Goal: Information Seeking & Learning: Learn about a topic

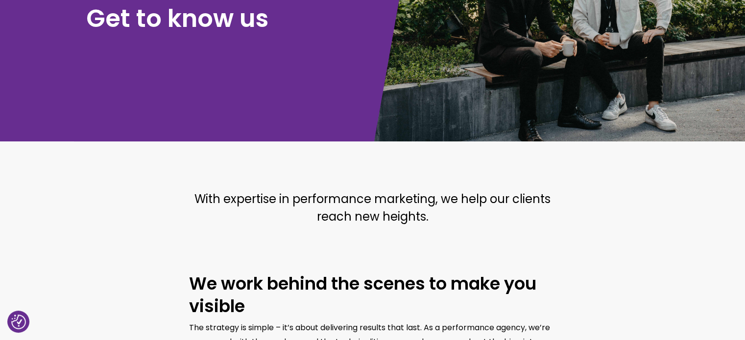
scroll to position [121, 0]
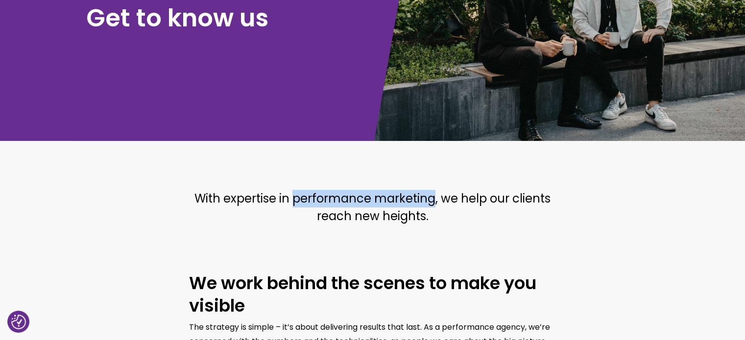
drag, startPoint x: 295, startPoint y: 200, endPoint x: 431, endPoint y: 205, distance: 136.2
click at [431, 205] on font "With expertise in performance marketing, we help our clients reach new heights." at bounding box center [372, 207] width 356 height 34
copy font "performance marketing"
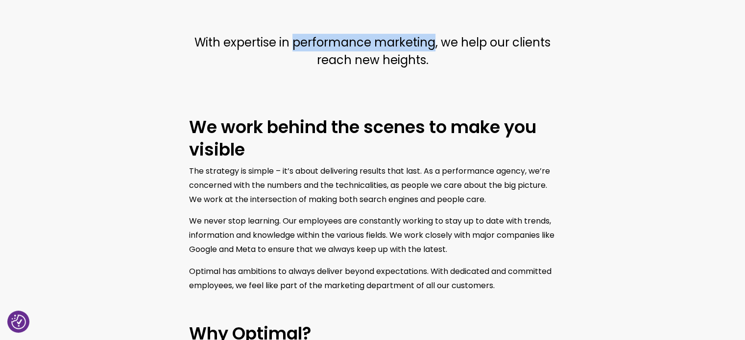
scroll to position [279, 0]
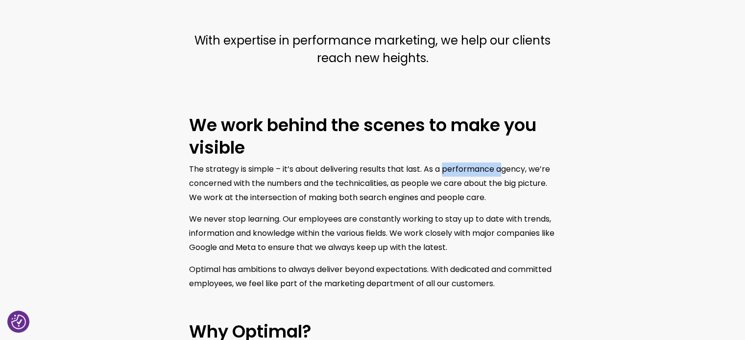
drag, startPoint x: 446, startPoint y: 166, endPoint x: 507, endPoint y: 166, distance: 60.2
click at [507, 166] on font "The strategy is simple – it’s about delivering results that last. As a performa…" at bounding box center [369, 184] width 361 height 40
click at [510, 168] on font "The strategy is simple – it’s about delivering results that last. As a performa…" at bounding box center [369, 184] width 361 height 40
copy font "agency"
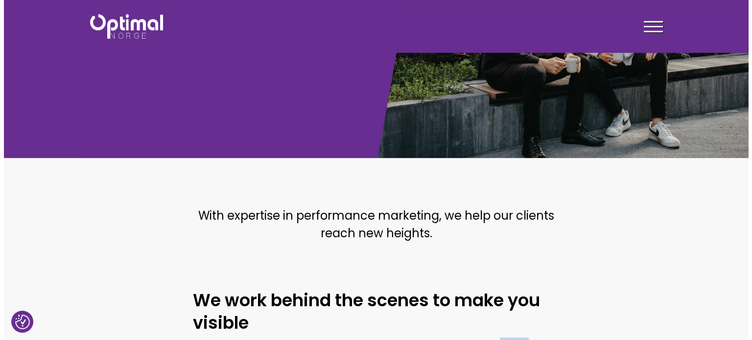
scroll to position [96, 0]
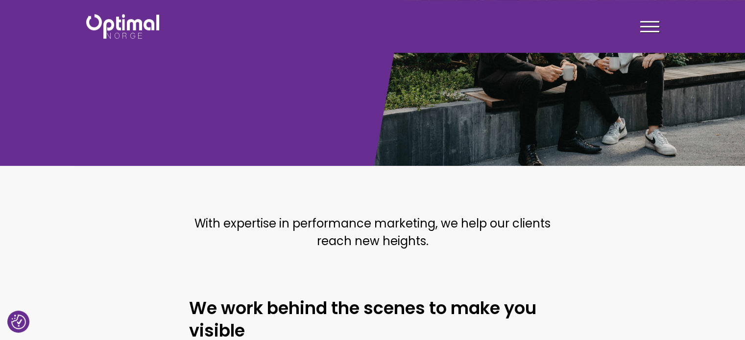
click at [271, 200] on section "With expertise in performance marketing, we help our clients reach new heights." at bounding box center [372, 236] width 745 height 82
click at [652, 28] on div at bounding box center [649, 28] width 19 height 24
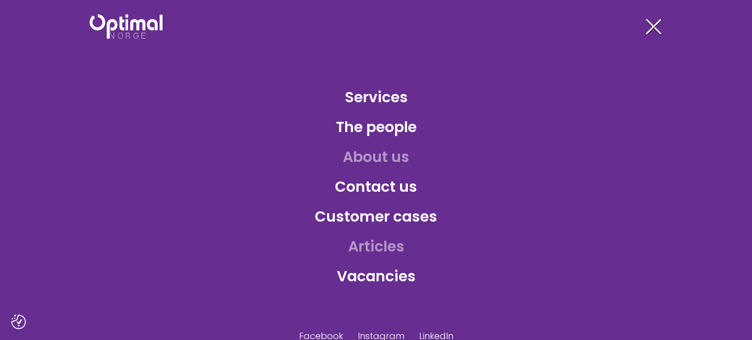
scroll to position [20, 0]
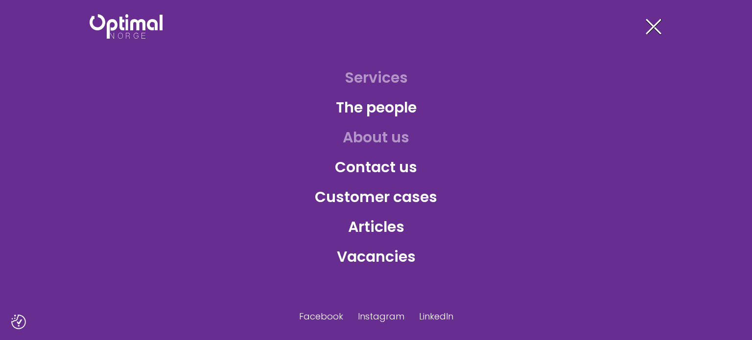
click at [368, 79] on font "Services" at bounding box center [376, 77] width 63 height 21
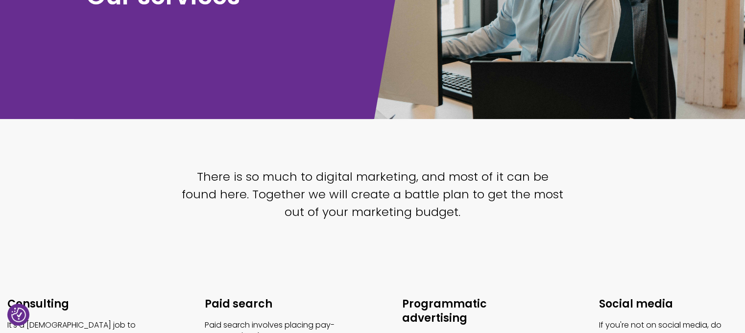
scroll to position [149, 0]
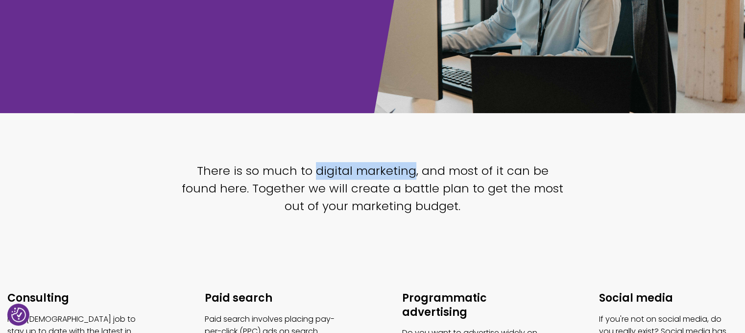
drag, startPoint x: 300, startPoint y: 171, endPoint x: 394, endPoint y: 166, distance: 94.1
click at [394, 166] on font "There is so much to digital marketing, and most of it can be found here. Togeth…" at bounding box center [372, 188] width 381 height 51
copy font "digital marketing"
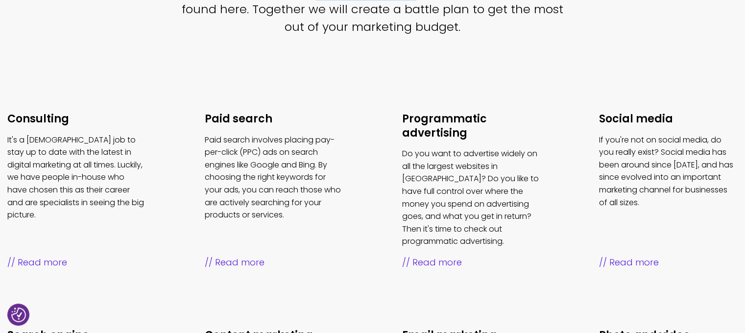
scroll to position [329, 0]
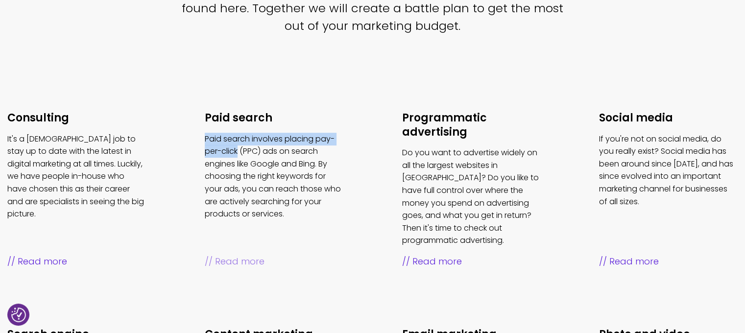
drag, startPoint x: 192, startPoint y: 137, endPoint x: 239, endPoint y: 148, distance: 48.3
click at [239, 148] on ul "Consulting It's a full-time job to stay up to date with the latest in digital m…" at bounding box center [372, 285] width 789 height 407
copy font "Paid search involves placing pay-per-click"
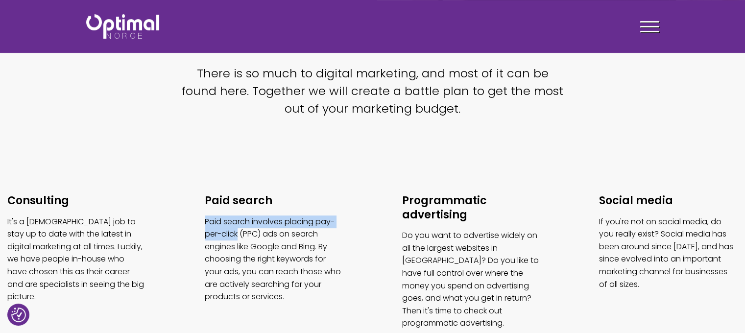
scroll to position [243, 0]
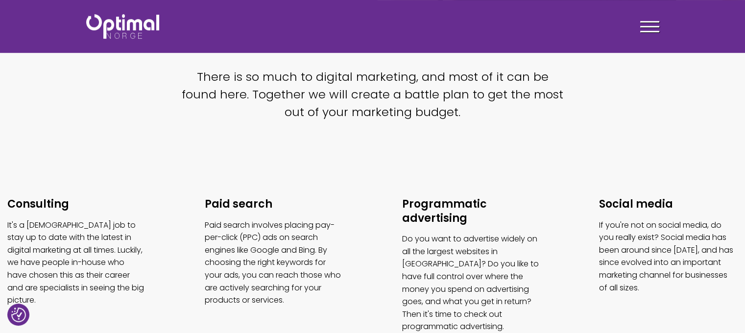
click at [381, 126] on div "There is so much to digital marketing, and most of it can be found here. Togeth…" at bounding box center [373, 98] width 490 height 61
click at [59, 202] on font "Consulting" at bounding box center [38, 203] width 62 height 15
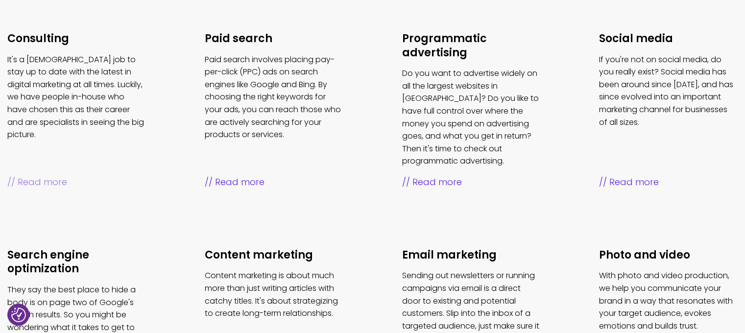
click at [296, 247] on font "Content marketing" at bounding box center [259, 254] width 108 height 15
click at [447, 247] on font "Email marketing" at bounding box center [449, 254] width 94 height 15
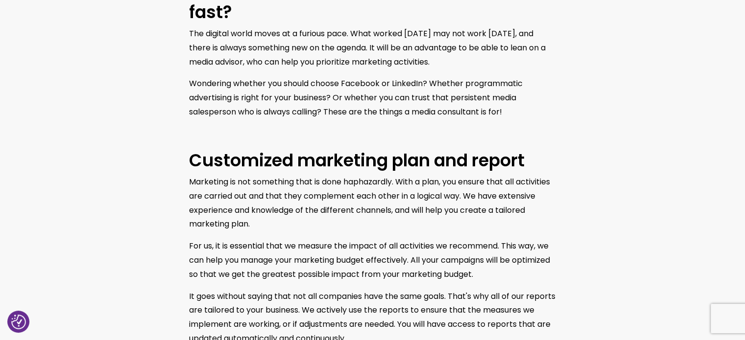
scroll to position [449, 0]
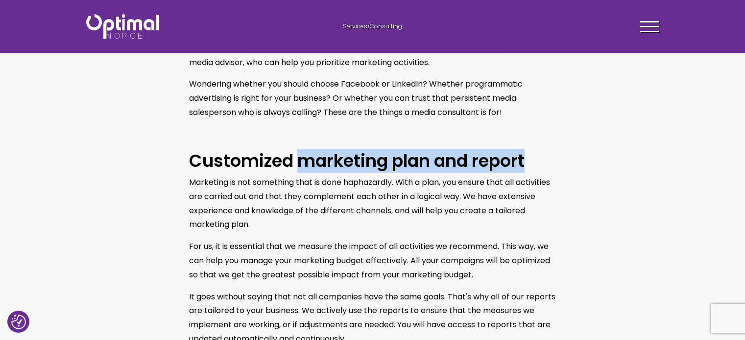
drag, startPoint x: 303, startPoint y: 160, endPoint x: 532, endPoint y: 170, distance: 229.8
click at [532, 170] on h2 "Customized marketing plan and report" at bounding box center [372, 161] width 367 height 23
copy font "marketing plan and report"
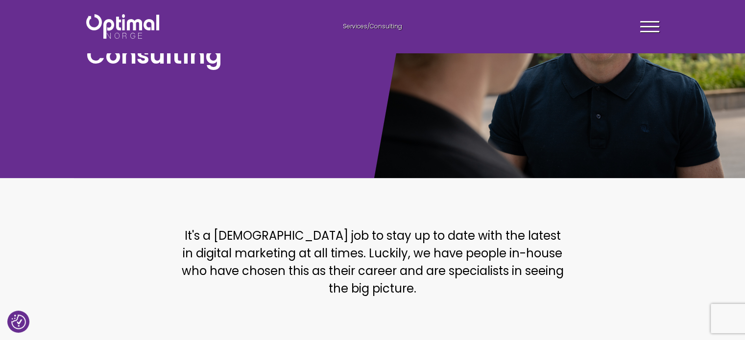
scroll to position [63, 0]
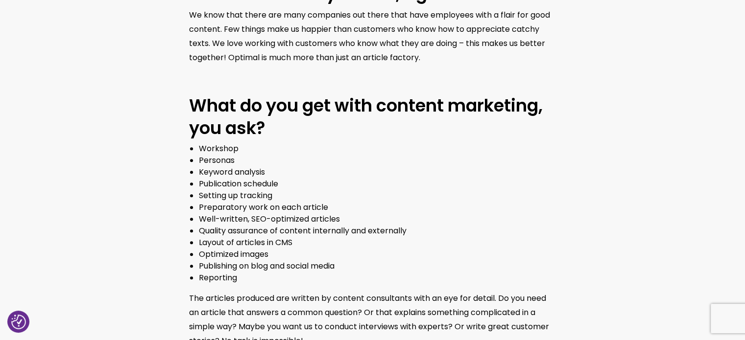
scroll to position [818, 0]
drag, startPoint x: 276, startPoint y: 172, endPoint x: 205, endPoint y: 174, distance: 71.0
click at [205, 174] on li "Keyword analysis" at bounding box center [377, 172] width 357 height 12
copy font "eyword analysis"
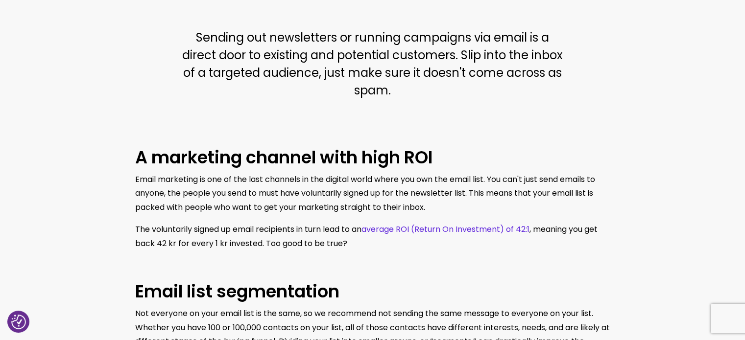
scroll to position [283, 0]
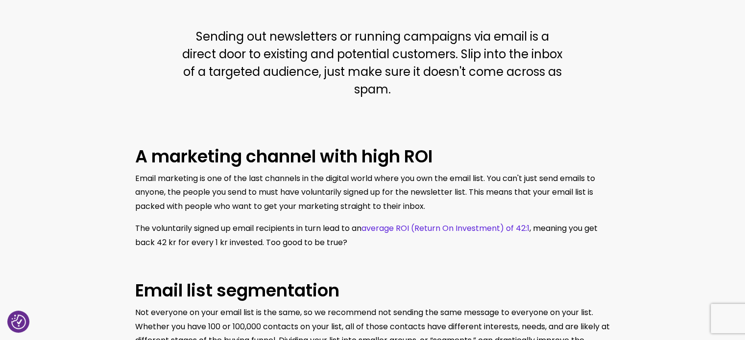
click at [431, 40] on font "Sending out newsletters or running campaigns via email is a direct door to exis…" at bounding box center [372, 62] width 380 height 69
copy font "campaigns"
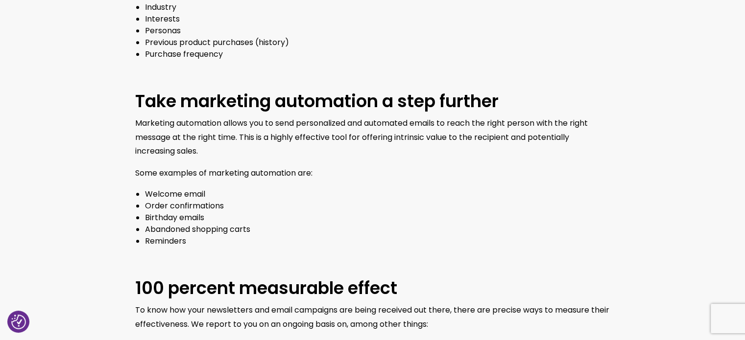
scroll to position [710, 0]
